Goal: Information Seeking & Learning: Learn about a topic

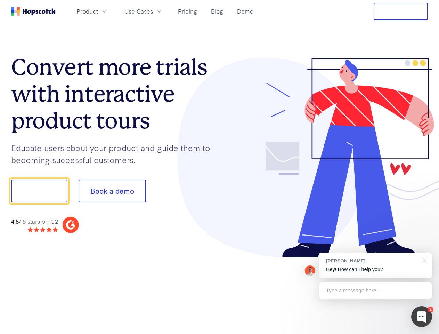
click at [220, 167] on div at bounding box center [324, 158] width 209 height 200
click at [98, 11] on span "Product" at bounding box center [87, 11] width 22 height 9
click at [153, 11] on span "Use Cases" at bounding box center [138, 11] width 28 height 9
click at [401, 11] on button "Free Trial" at bounding box center [401, 11] width 54 height 17
click at [39, 191] on button "Show me!" at bounding box center [39, 190] width 56 height 23
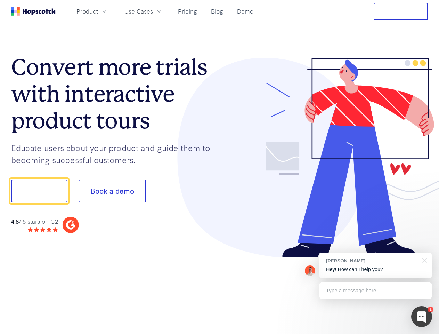
click at [112, 191] on button "Book a demo" at bounding box center [112, 190] width 67 height 23
click at [422, 316] on div at bounding box center [421, 316] width 21 height 21
click at [375, 265] on div "[PERSON_NAME] Hey! How can I help you?" at bounding box center [375, 265] width 113 height 26
click at [423, 259] on div at bounding box center [367, 190] width 130 height 232
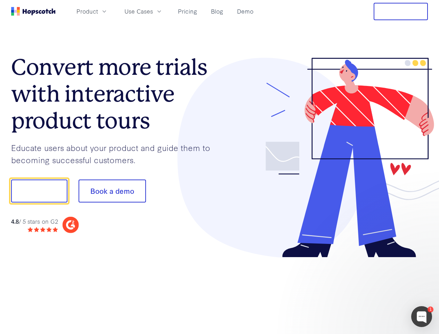
click at [375, 290] on div at bounding box center [367, 236] width 130 height 139
